Goal: Transaction & Acquisition: Purchase product/service

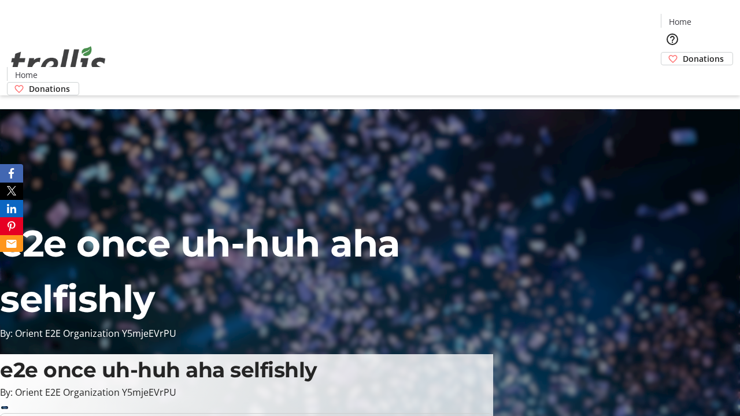
click at [682, 53] on span "Donations" at bounding box center [702, 59] width 41 height 12
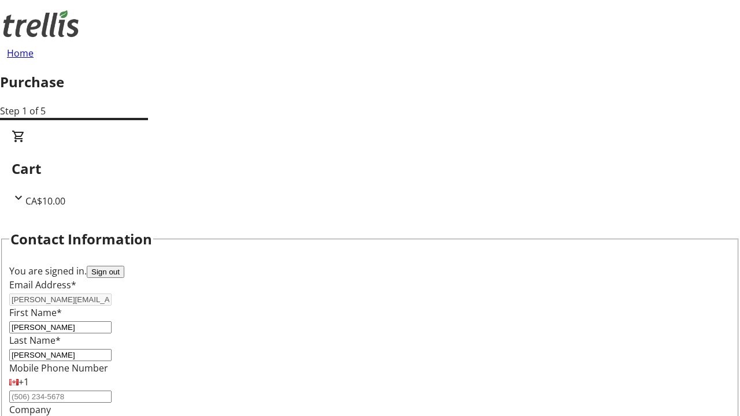
scroll to position [187, 0]
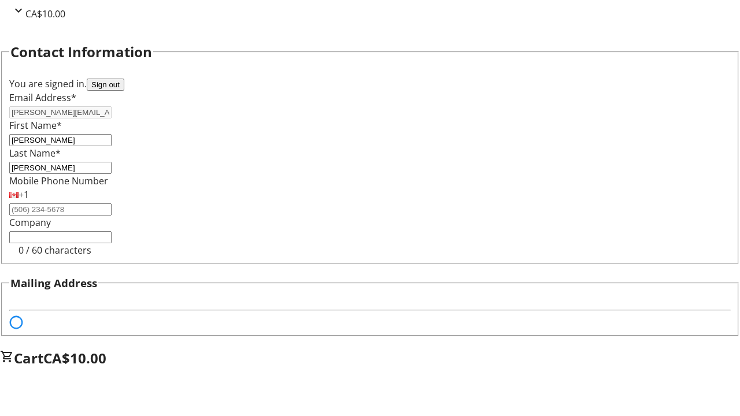
select select "BC"
select select "CA"
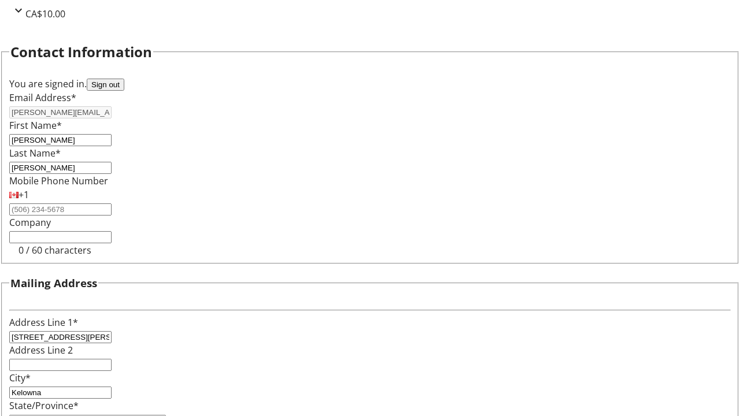
type input "V1Y 0C2"
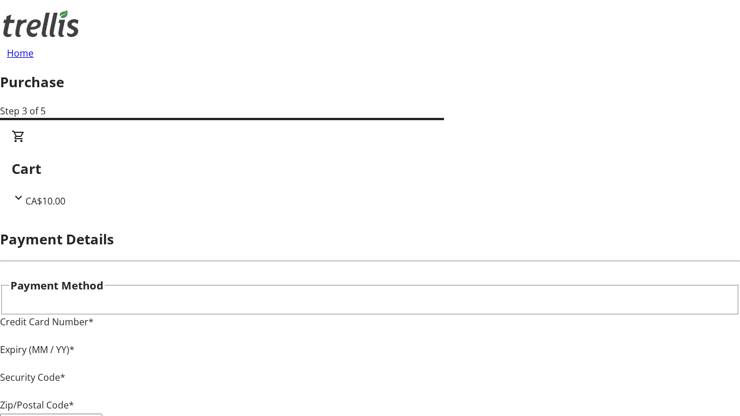
type input "V1Y 0C2"
